Goal: Transaction & Acquisition: Book appointment/travel/reservation

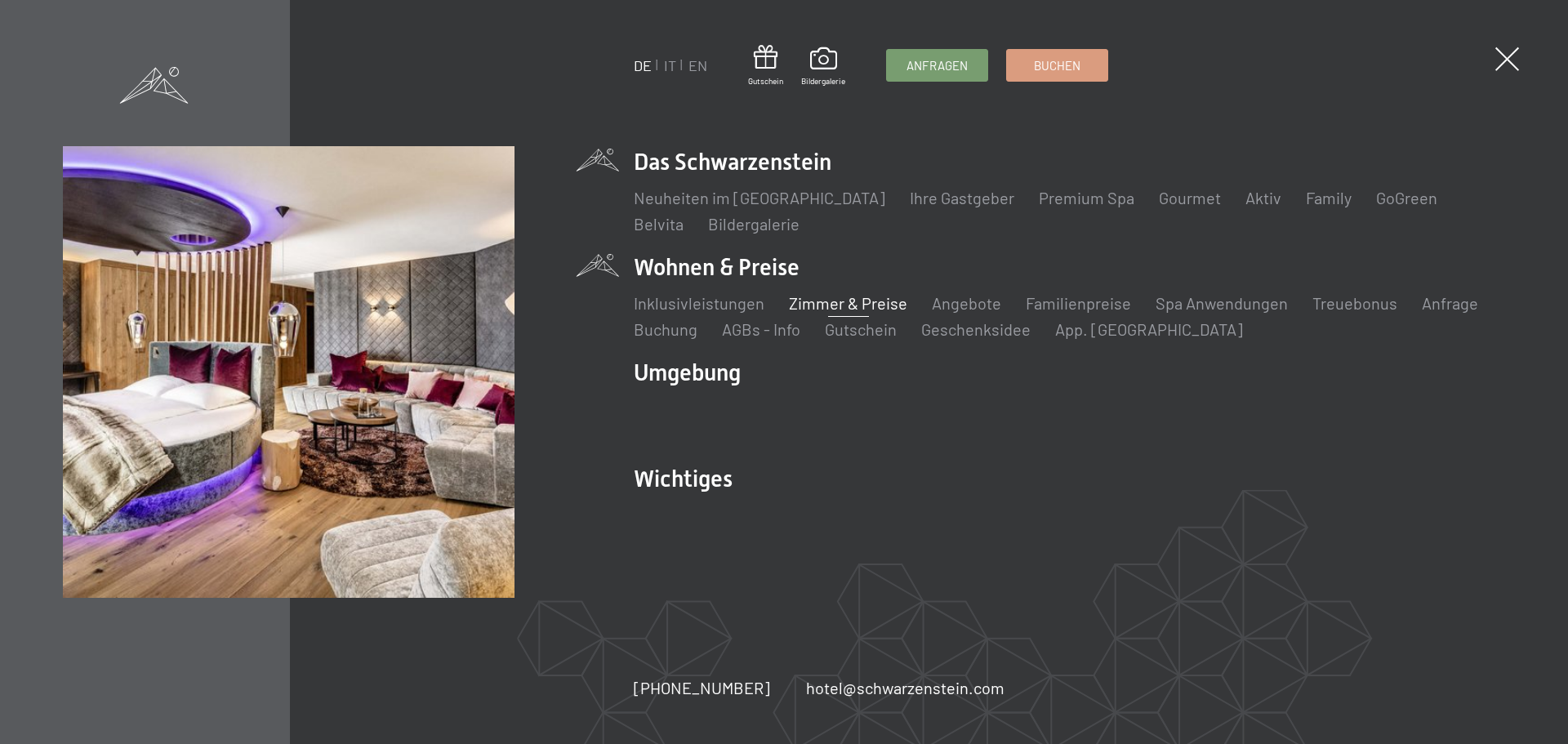
click at [880, 304] on link "Zimmer & Preise" at bounding box center [847, 302] width 118 height 20
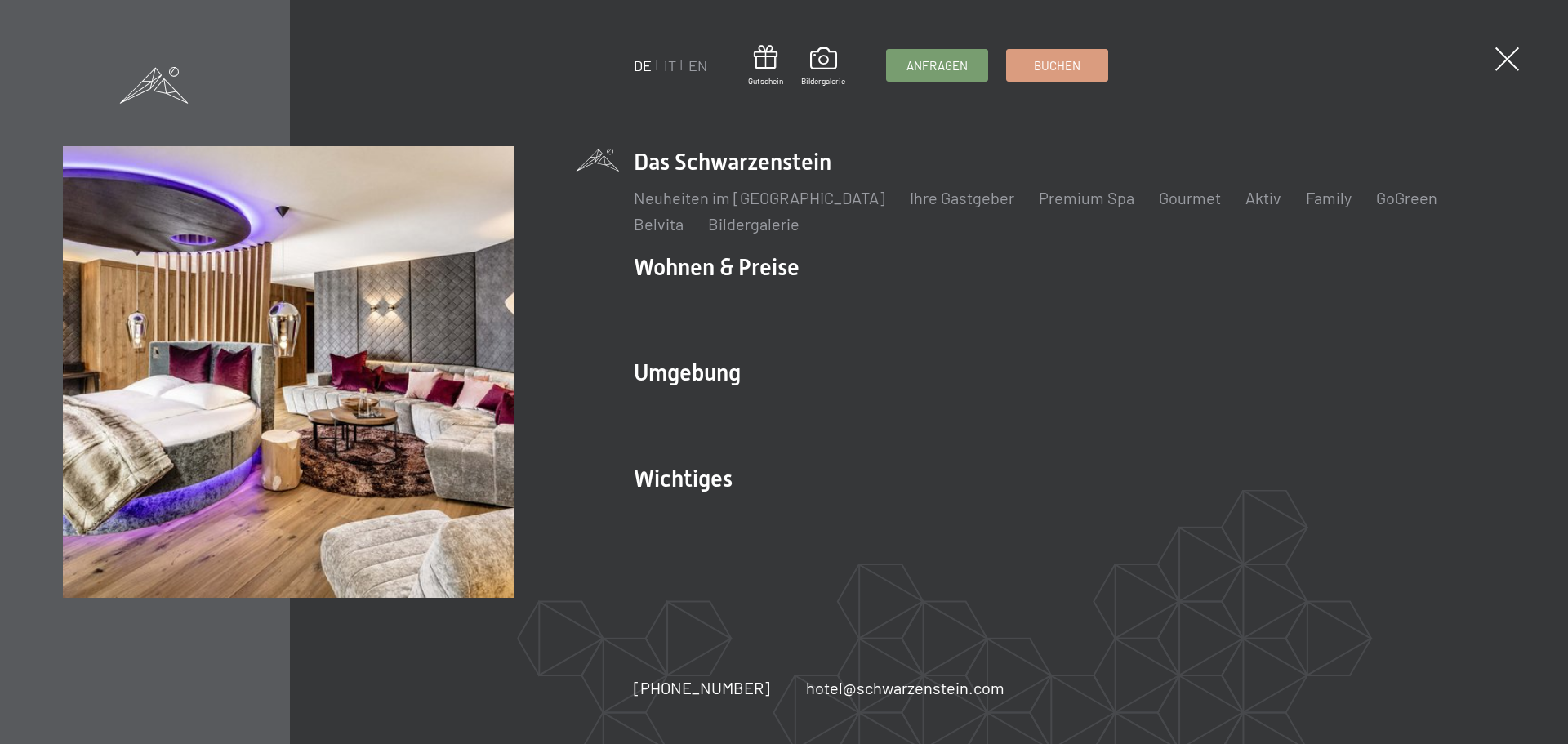
click at [874, 298] on link "Zimmer & Preise" at bounding box center [847, 302] width 118 height 20
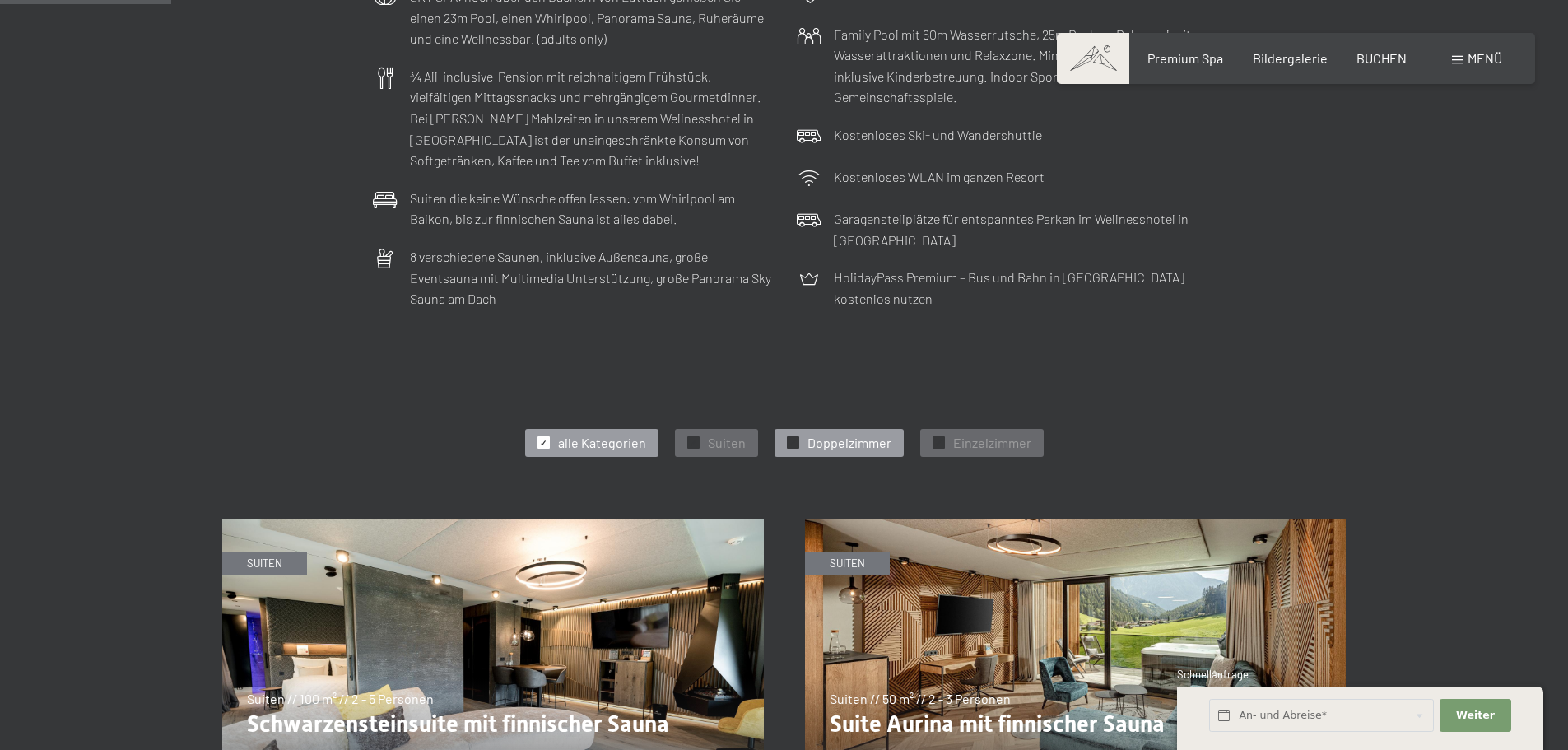
click at [872, 447] on span "Doppelzimmer" at bounding box center [848, 443] width 84 height 18
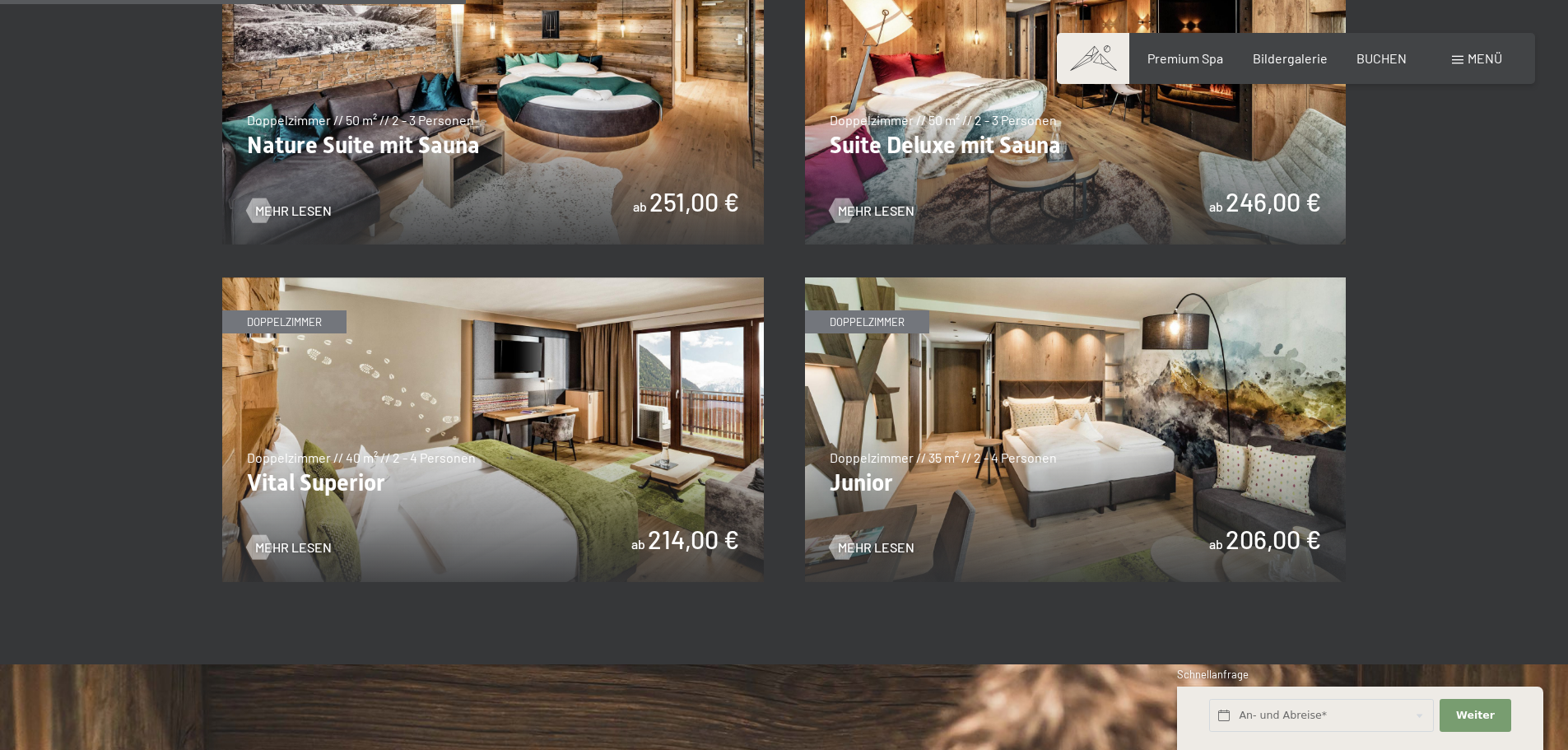
scroll to position [1235, 0]
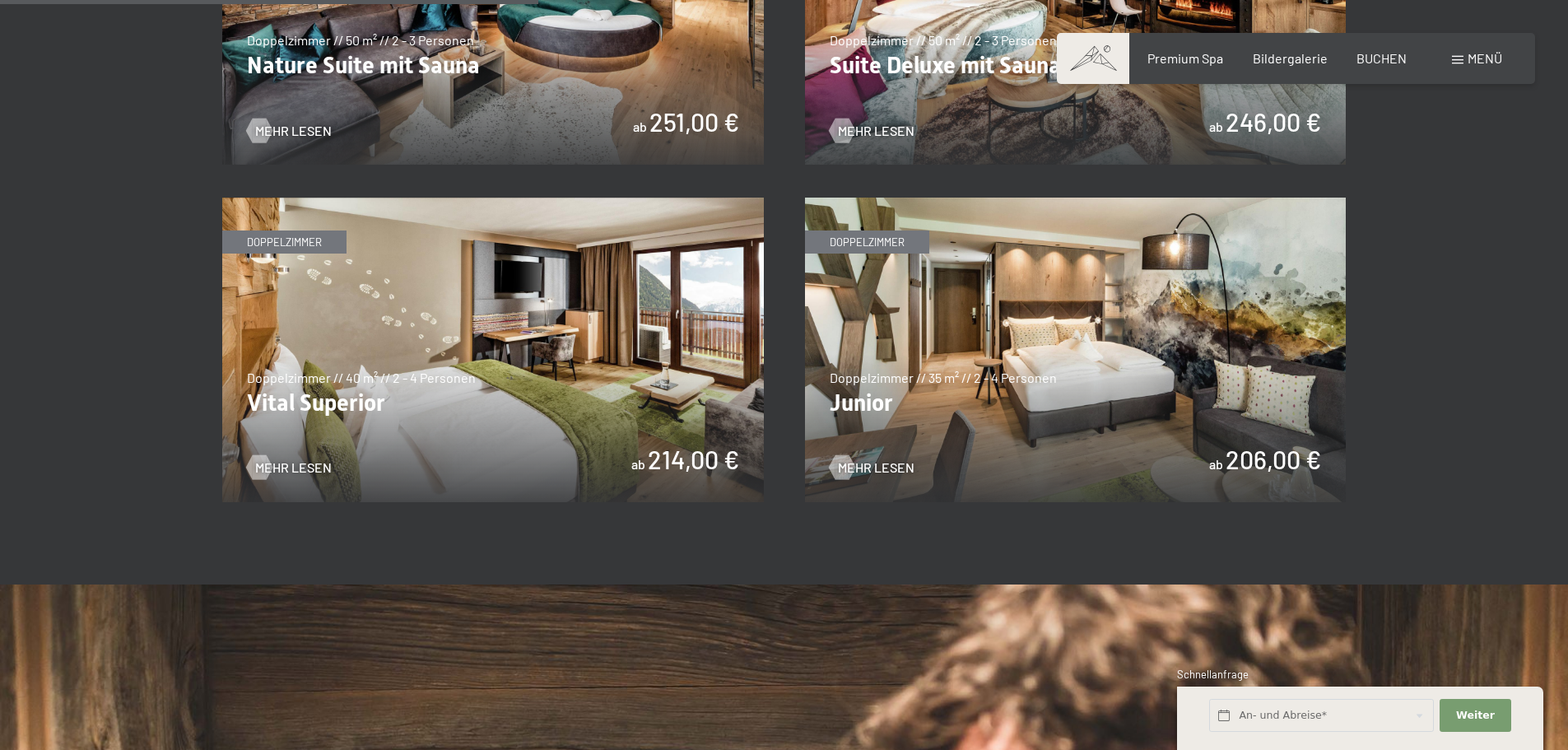
click at [463, 375] on img at bounding box center [492, 350] width 541 height 305
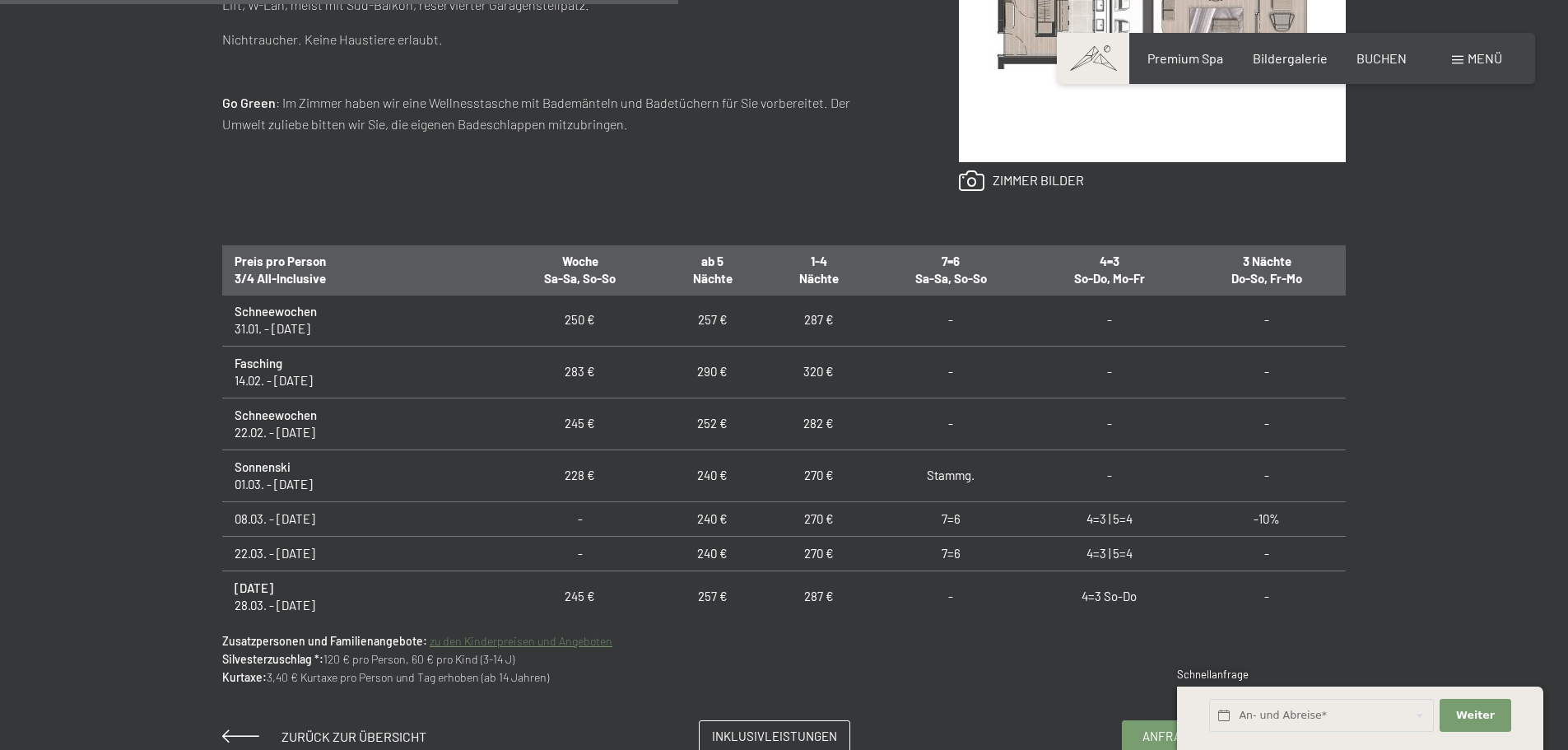
scroll to position [823, 0]
